Goal: Information Seeking & Learning: Learn about a topic

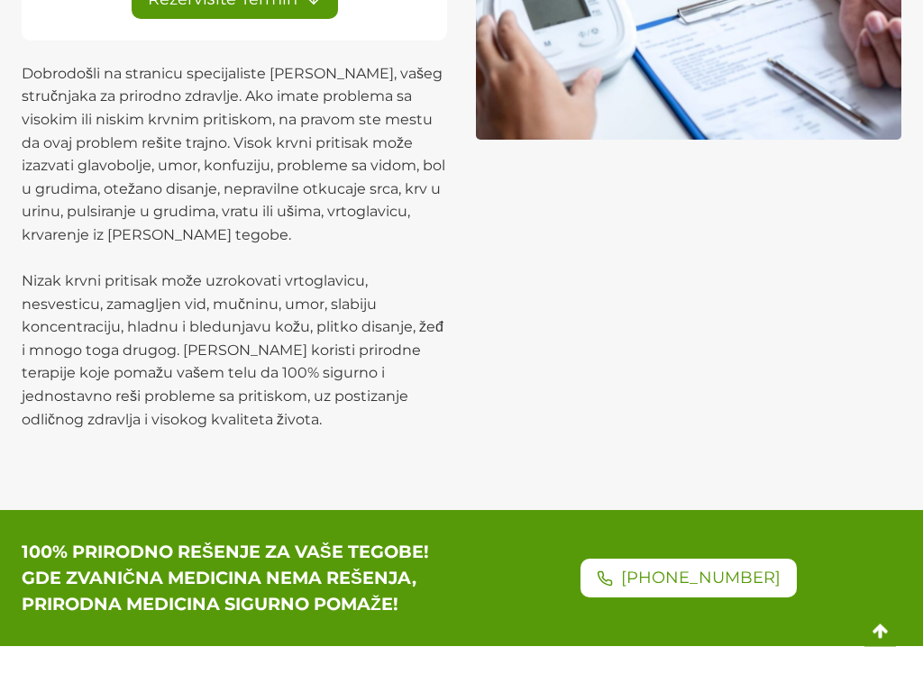
scroll to position [525, 0]
click at [5, 415] on div "Jednostavno, sigurno i trajno rešite visok ili nizak krvni pritisak i sve njego…" at bounding box center [461, 33] width 923 height 954
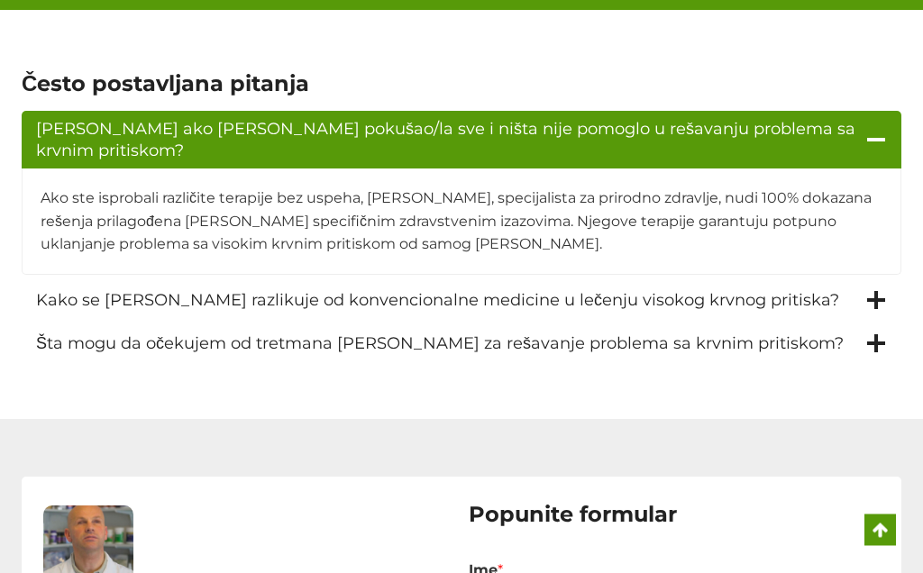
scroll to position [2929, 0]
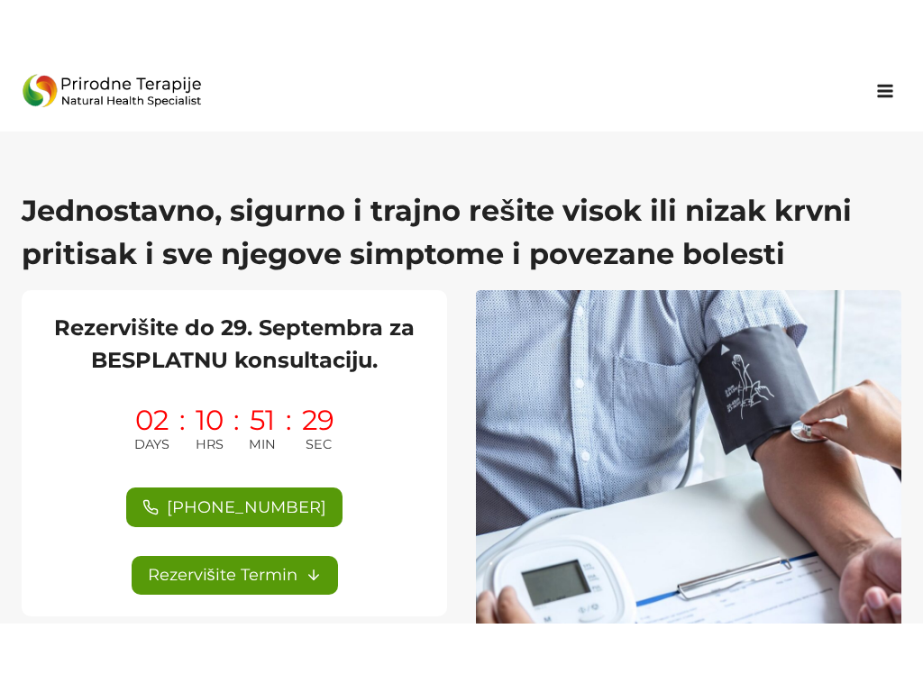
scroll to position [72, 0]
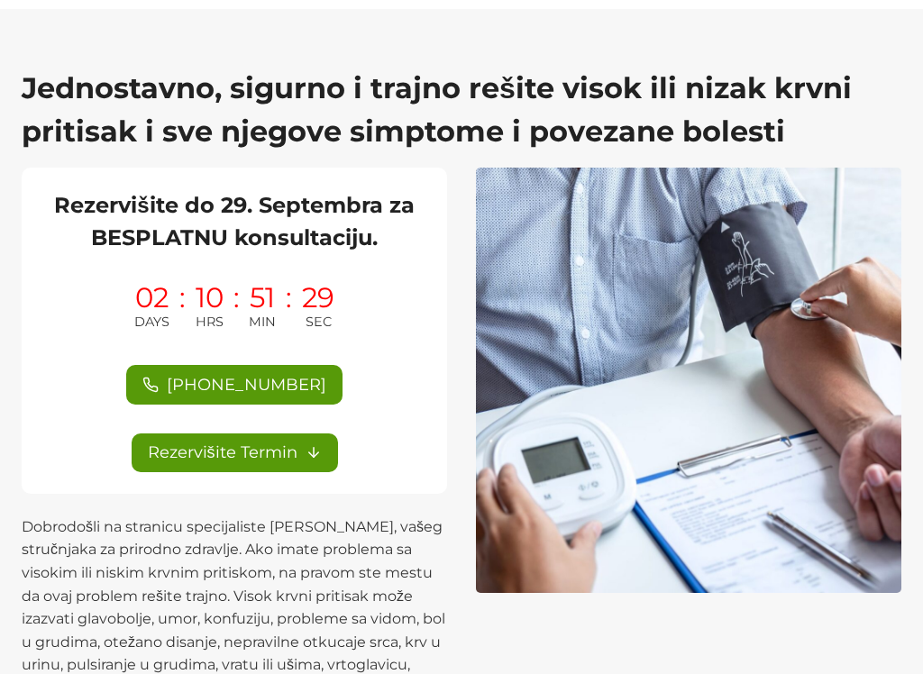
click at [12, 349] on div "Jednostavno, sigurno i trajno rešite visok ili nizak krvni pritisak i sve njego…" at bounding box center [461, 486] width 923 height 954
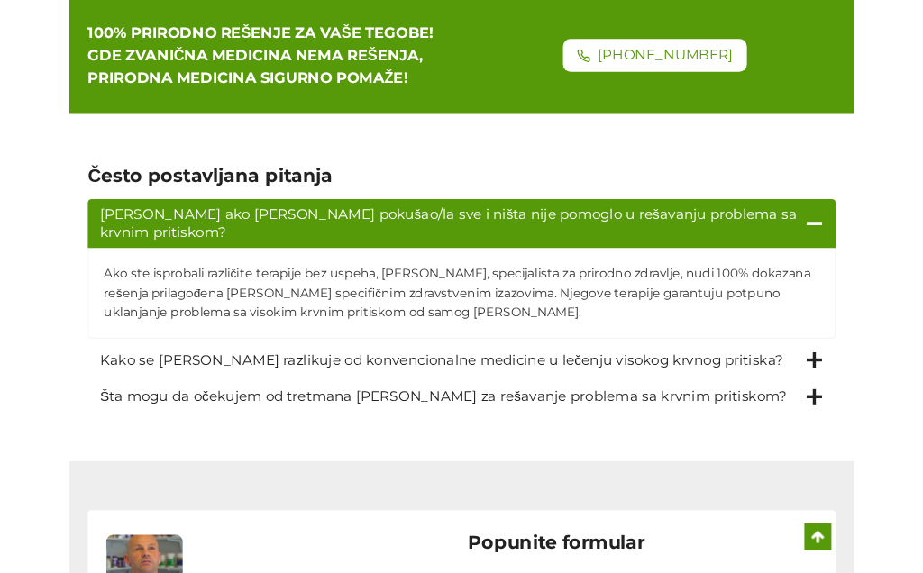
scroll to position [2856, 0]
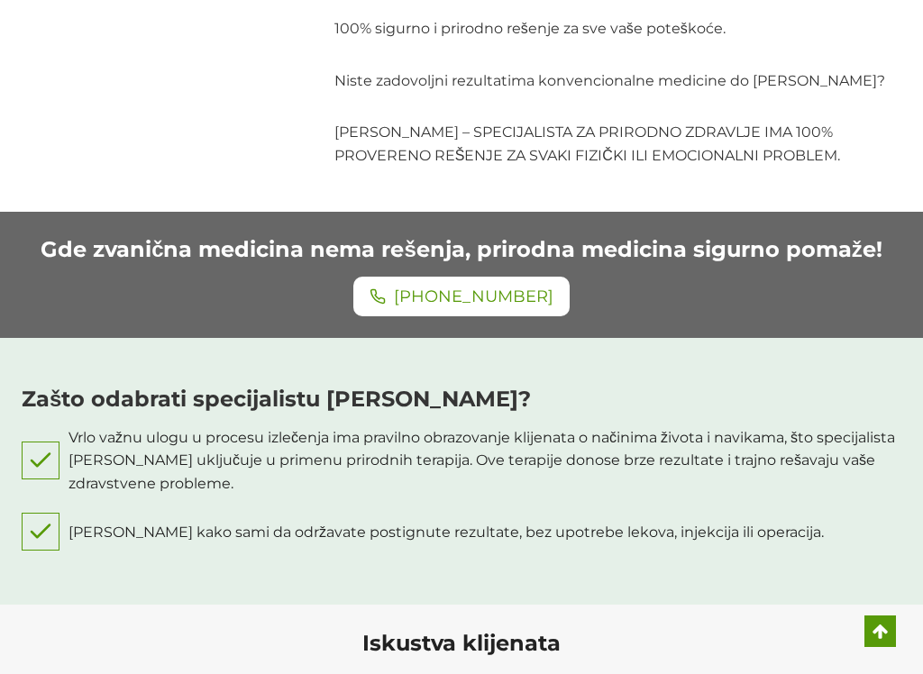
scroll to position [2352, 0]
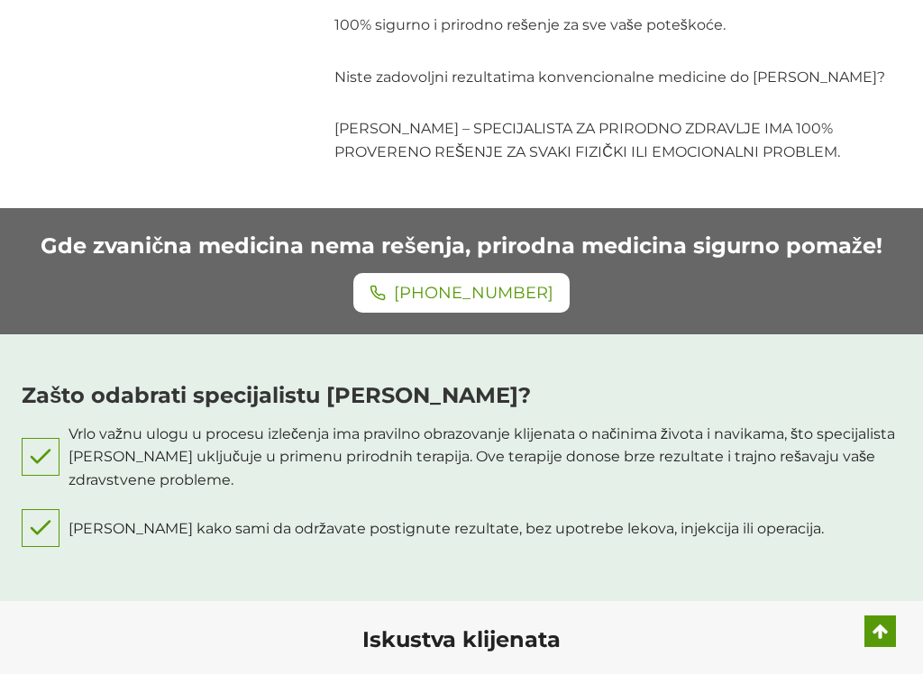
click at [6, 401] on div "Zašto odabrati specijalistu [PERSON_NAME]? Vrlo važnu ulogu u procesu izlečenja…" at bounding box center [461, 468] width 923 height 268
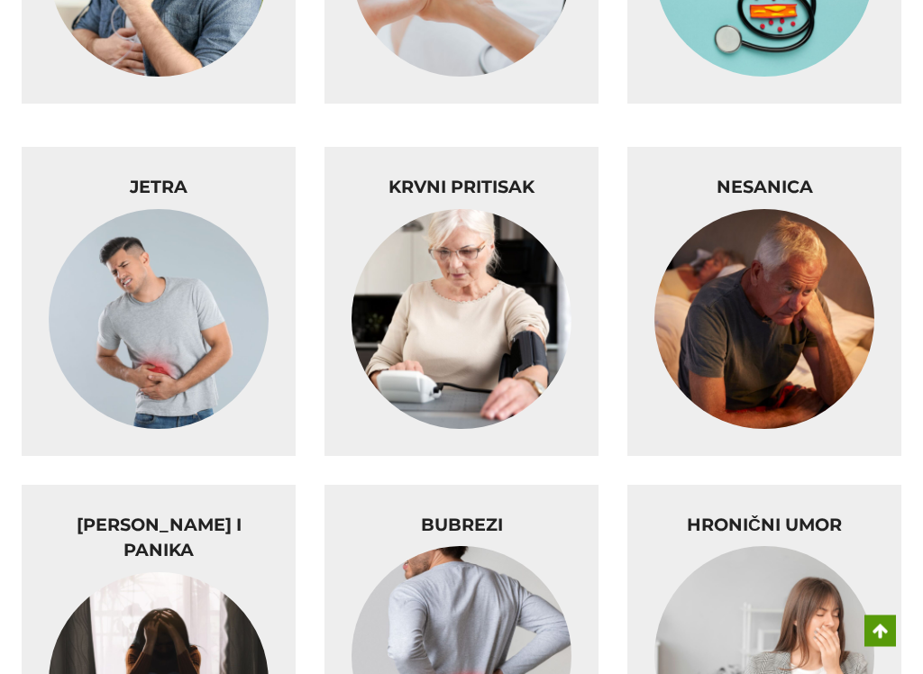
scroll to position [5654, 0]
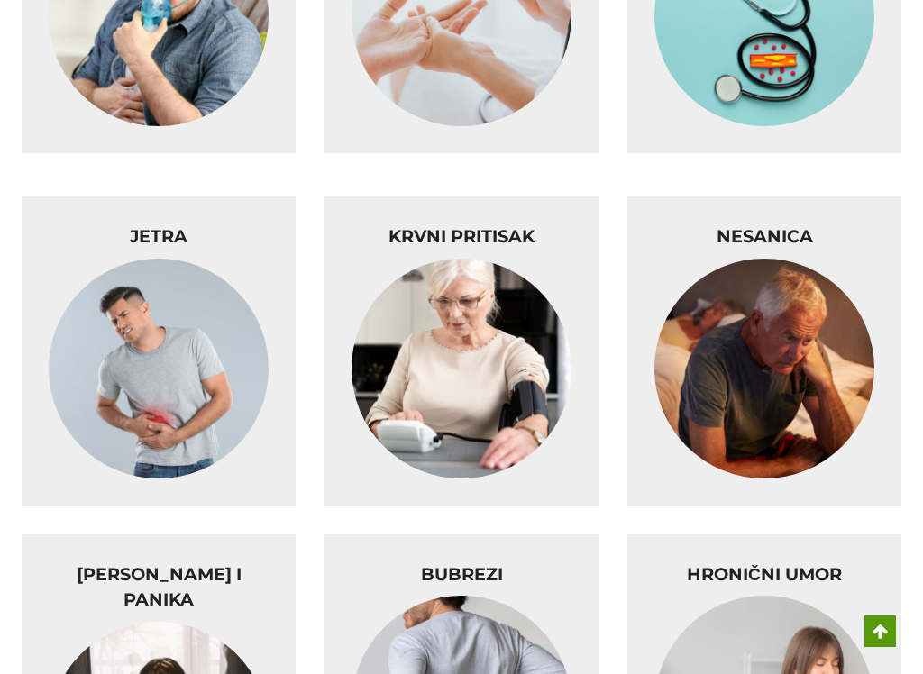
click at [469, 336] on img at bounding box center [461, 369] width 220 height 220
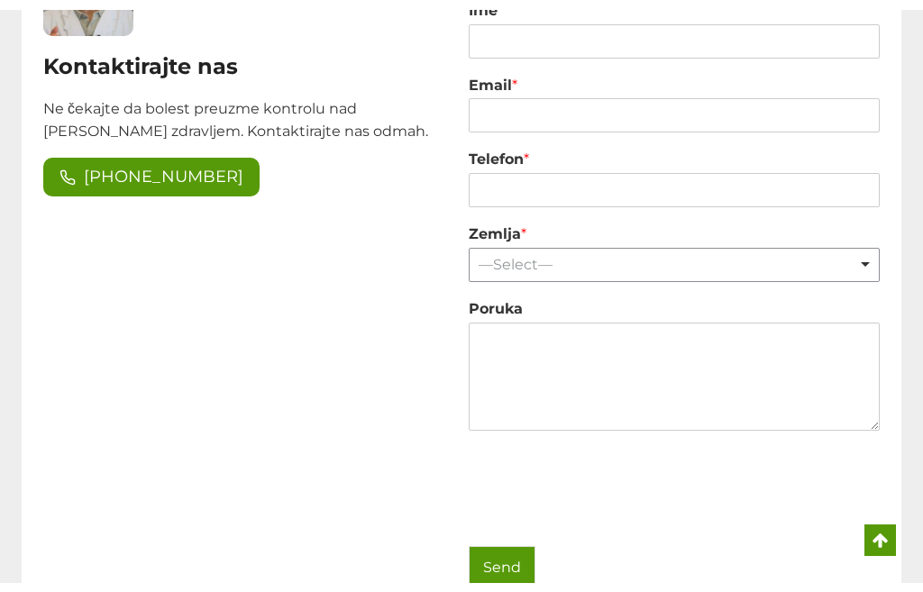
scroll to position [3499, 0]
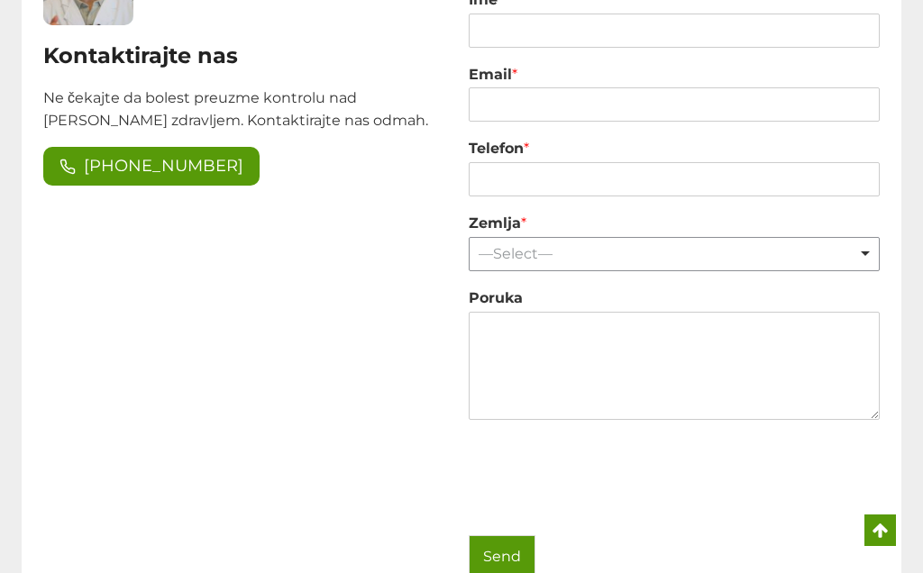
click at [90, 405] on div "Kontaktirajte nas Ne čekajte da bolest preuzme kontrolu nad [PERSON_NAME] zdrav…" at bounding box center [248, 264] width 411 height 672
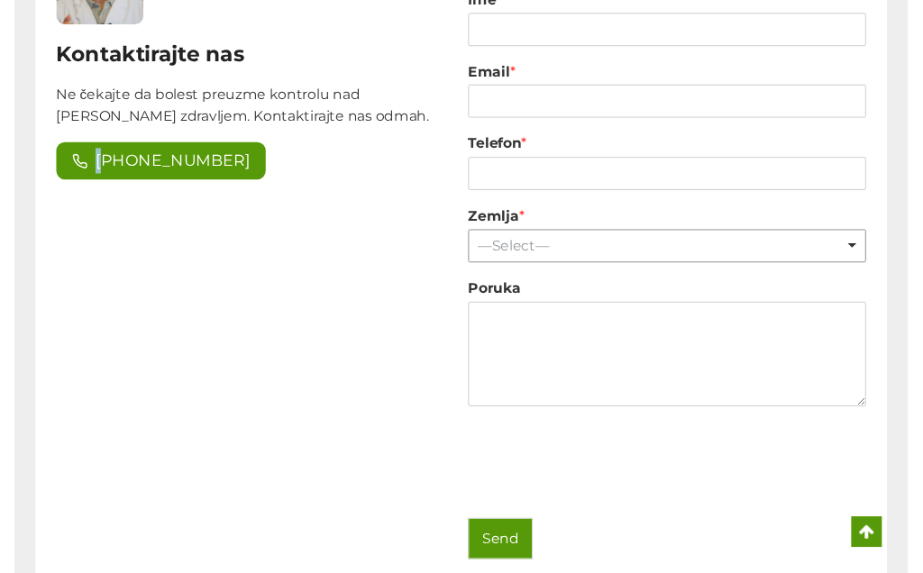
scroll to position [3875, 0]
